Goal: Navigation & Orientation: Go to known website

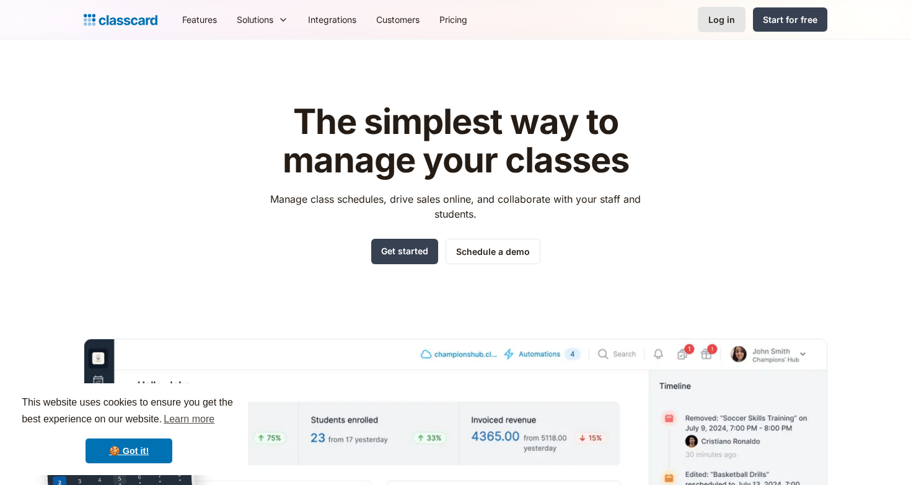
click at [703, 11] on link "Log in" at bounding box center [722, 19] width 48 height 25
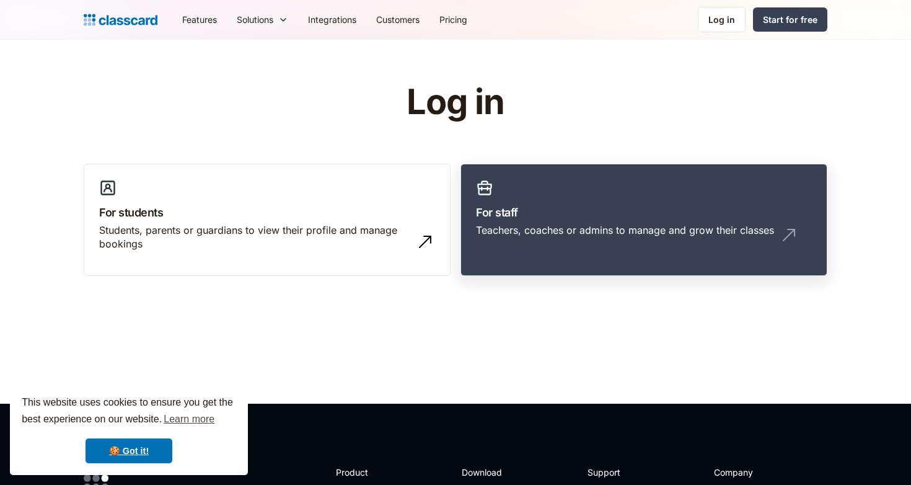
click at [534, 233] on div "Teachers, coaches or admins to manage and grow their classes" at bounding box center [625, 230] width 298 height 14
